Goal: Navigation & Orientation: Go to known website

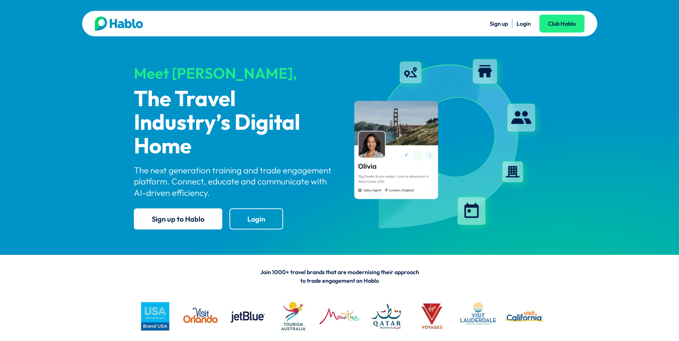
click at [521, 23] on link "Login" at bounding box center [524, 23] width 14 height 7
click at [526, 26] on link "Login" at bounding box center [524, 23] width 14 height 7
click at [524, 24] on link "Login" at bounding box center [524, 23] width 14 height 7
